Goal: Task Accomplishment & Management: Manage account settings

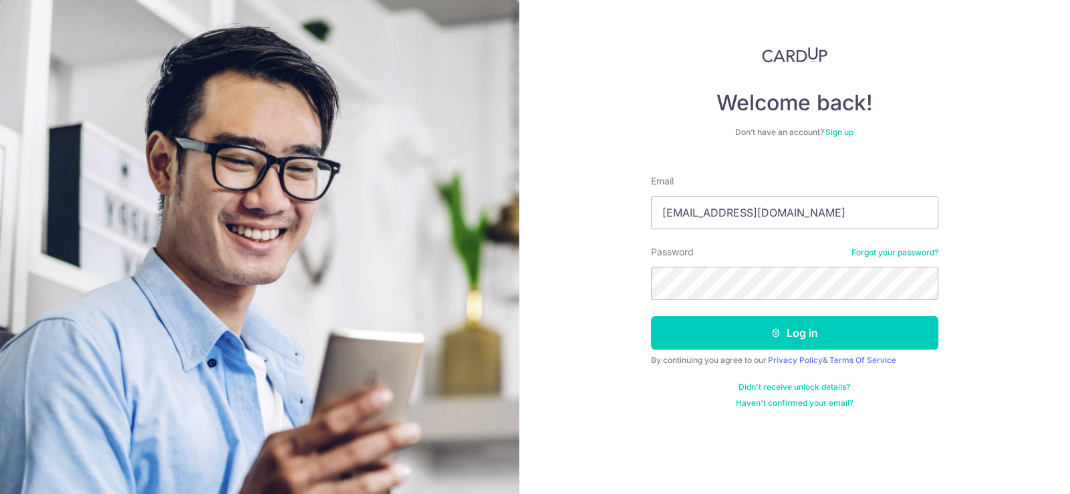
click at [651, 316] on button "Log in" at bounding box center [795, 332] width 288 height 33
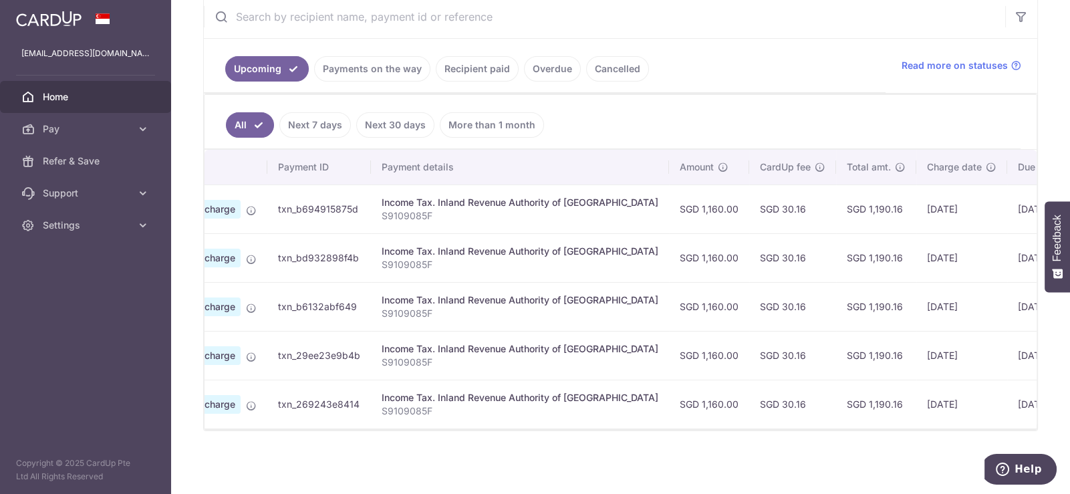
scroll to position [0, 207]
